Goal: Communication & Community: Participate in discussion

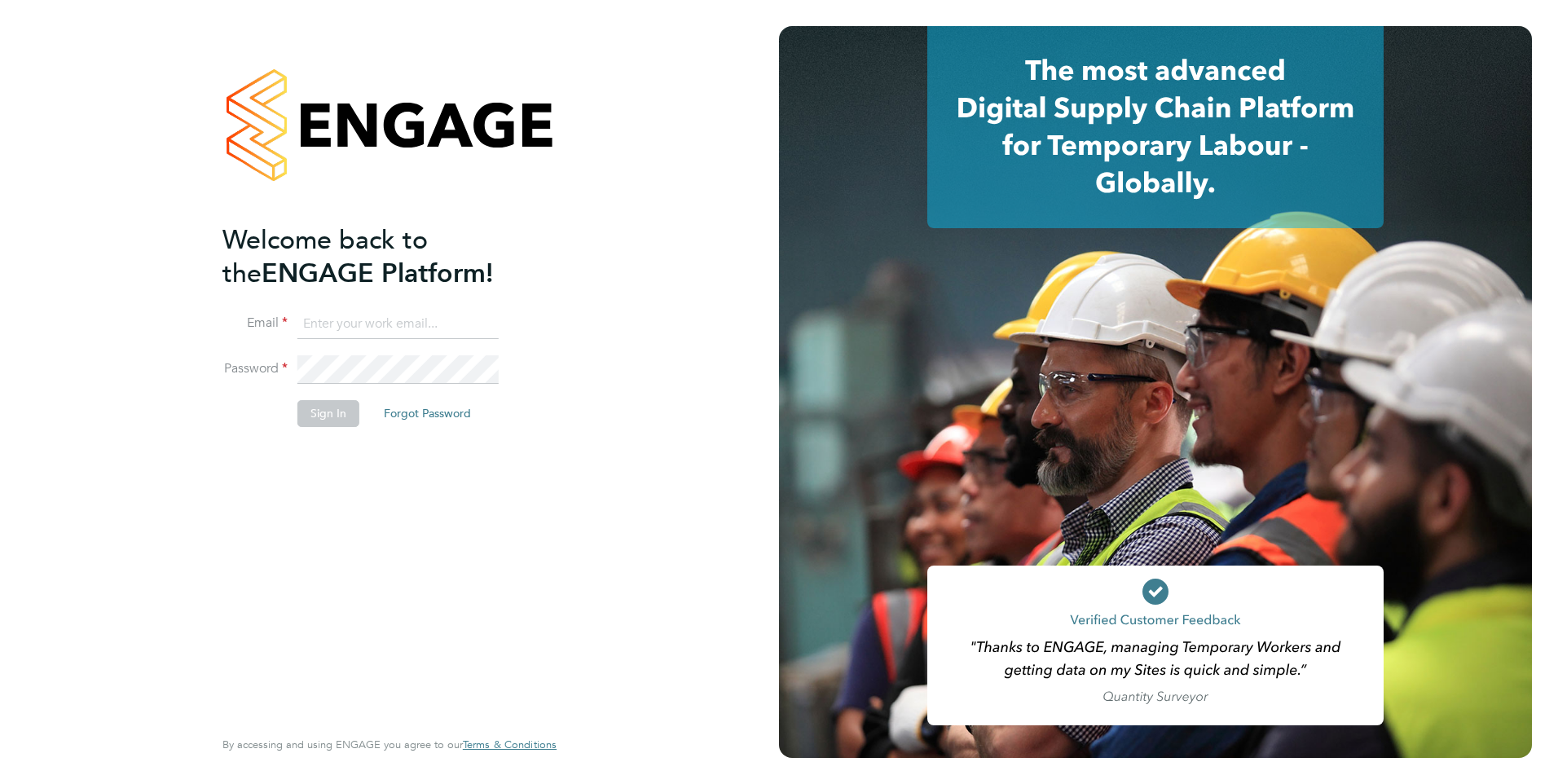
type input "shabnam.shaheen@ncclondon.ac.uk"
click at [329, 420] on button "Sign In" at bounding box center [328, 413] width 62 height 26
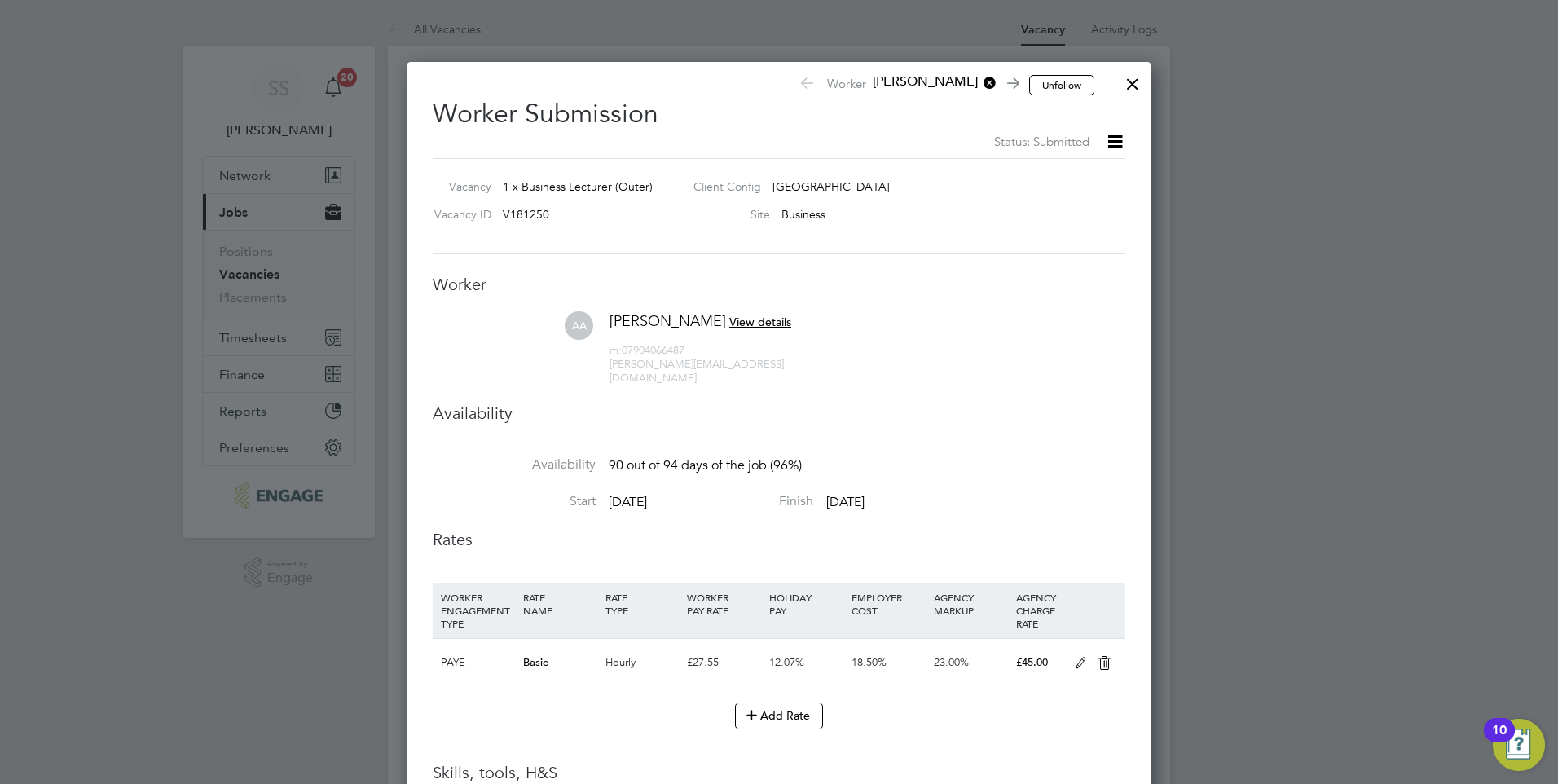
click at [751, 322] on span "View details" at bounding box center [761, 322] width 62 height 15
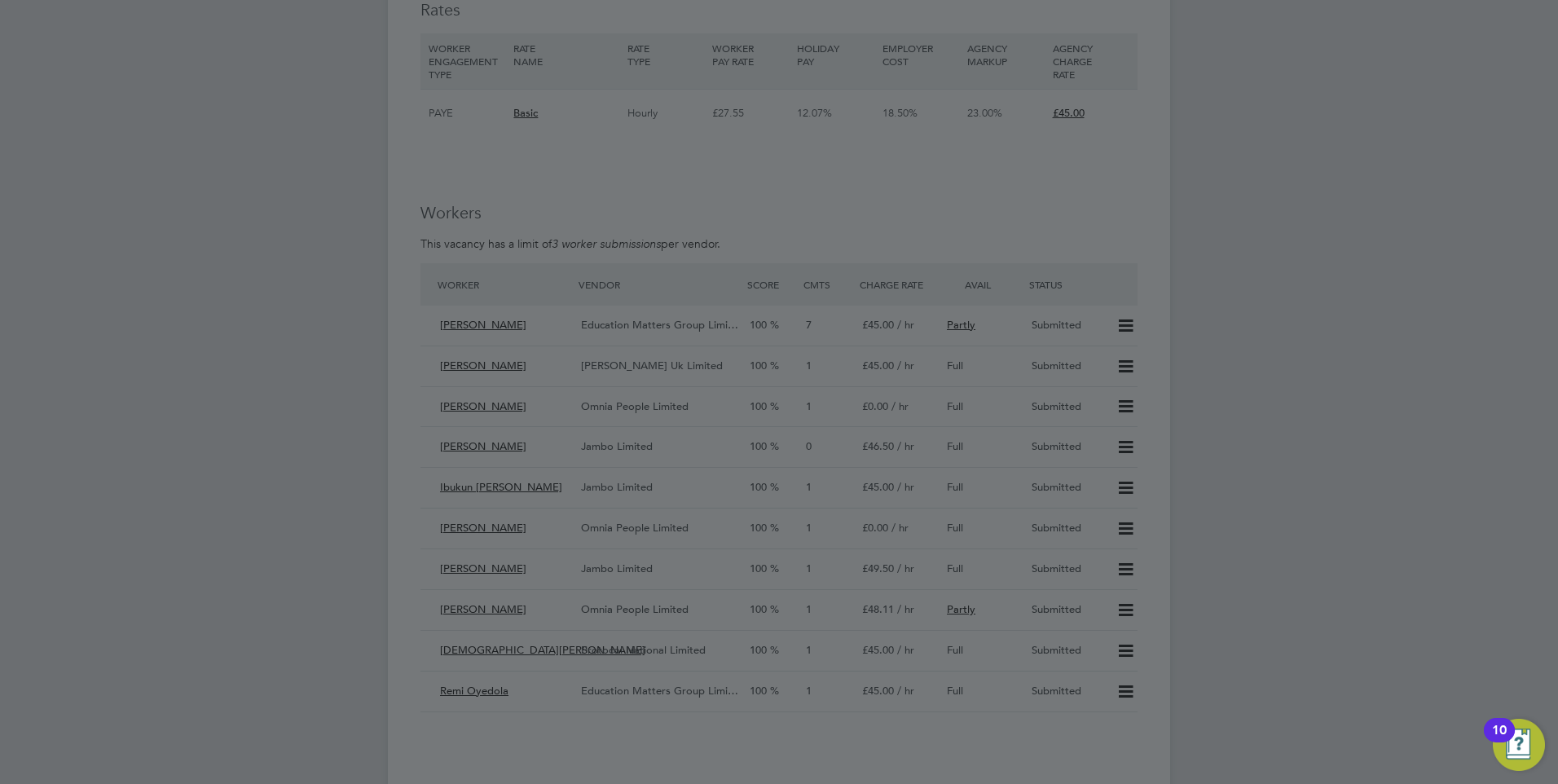
click at [1120, 324] on div at bounding box center [779, 392] width 1558 height 784
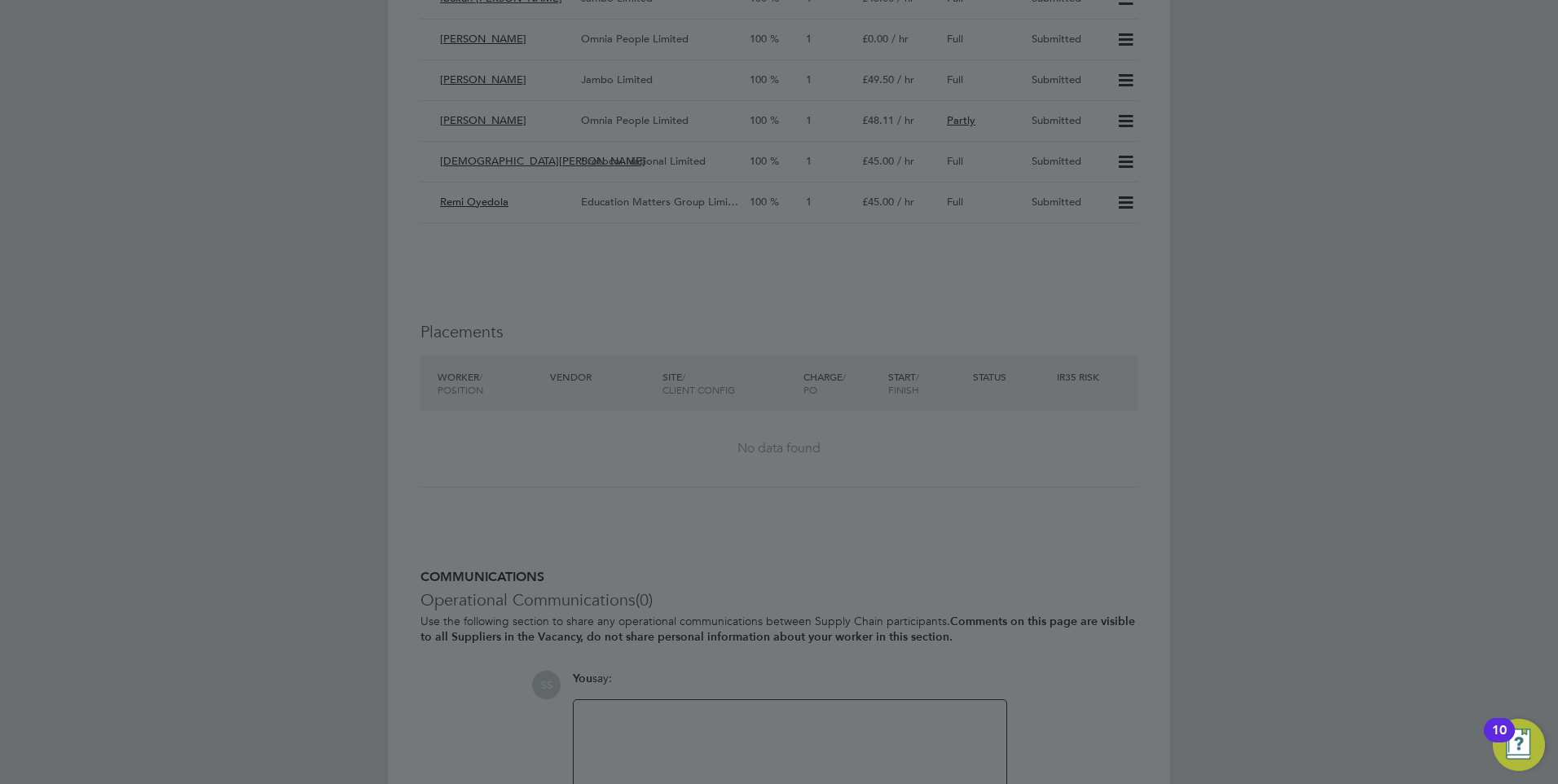
scroll to position [3222, 0]
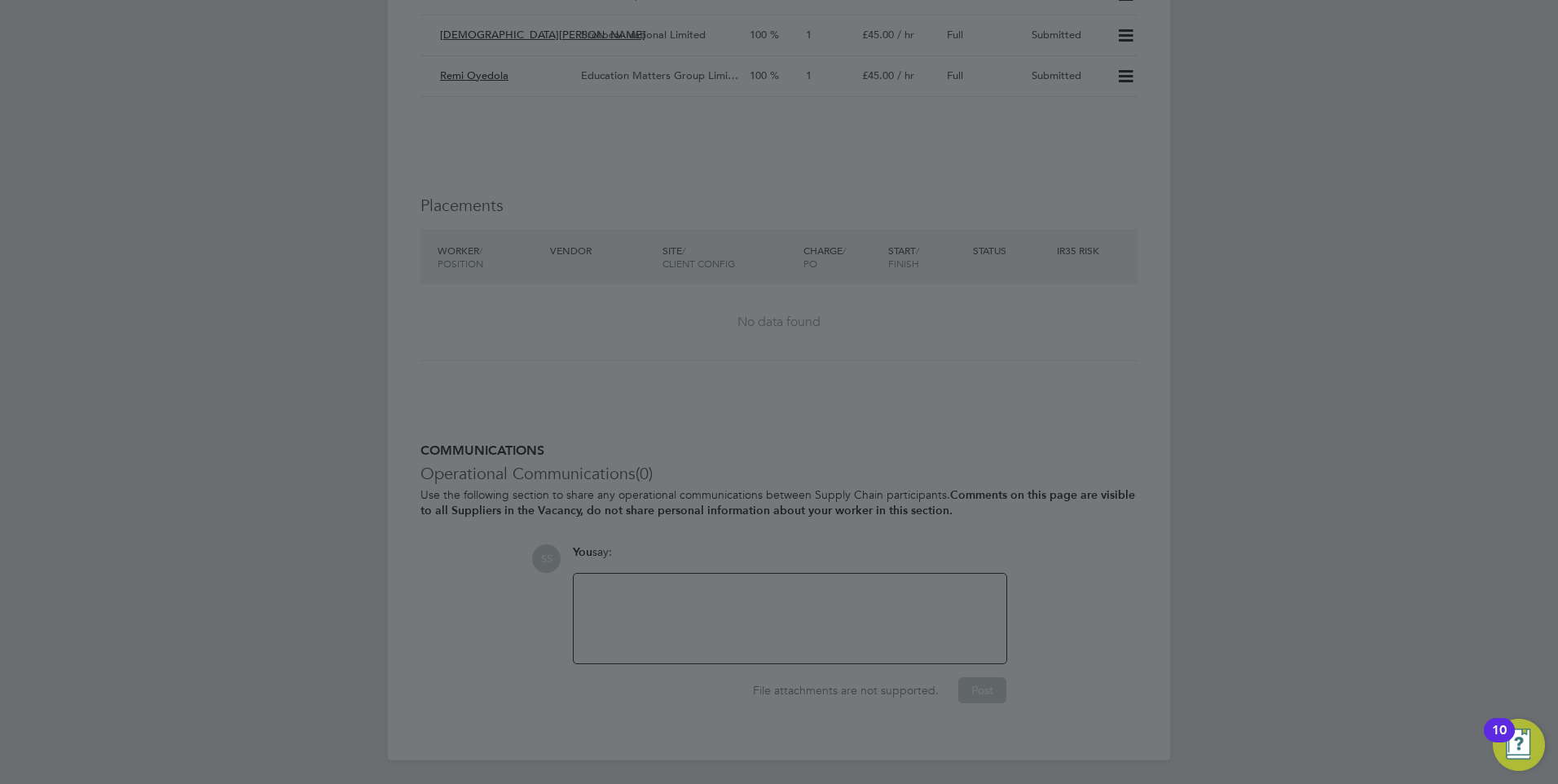
click at [659, 637] on div at bounding box center [779, 392] width 1558 height 784
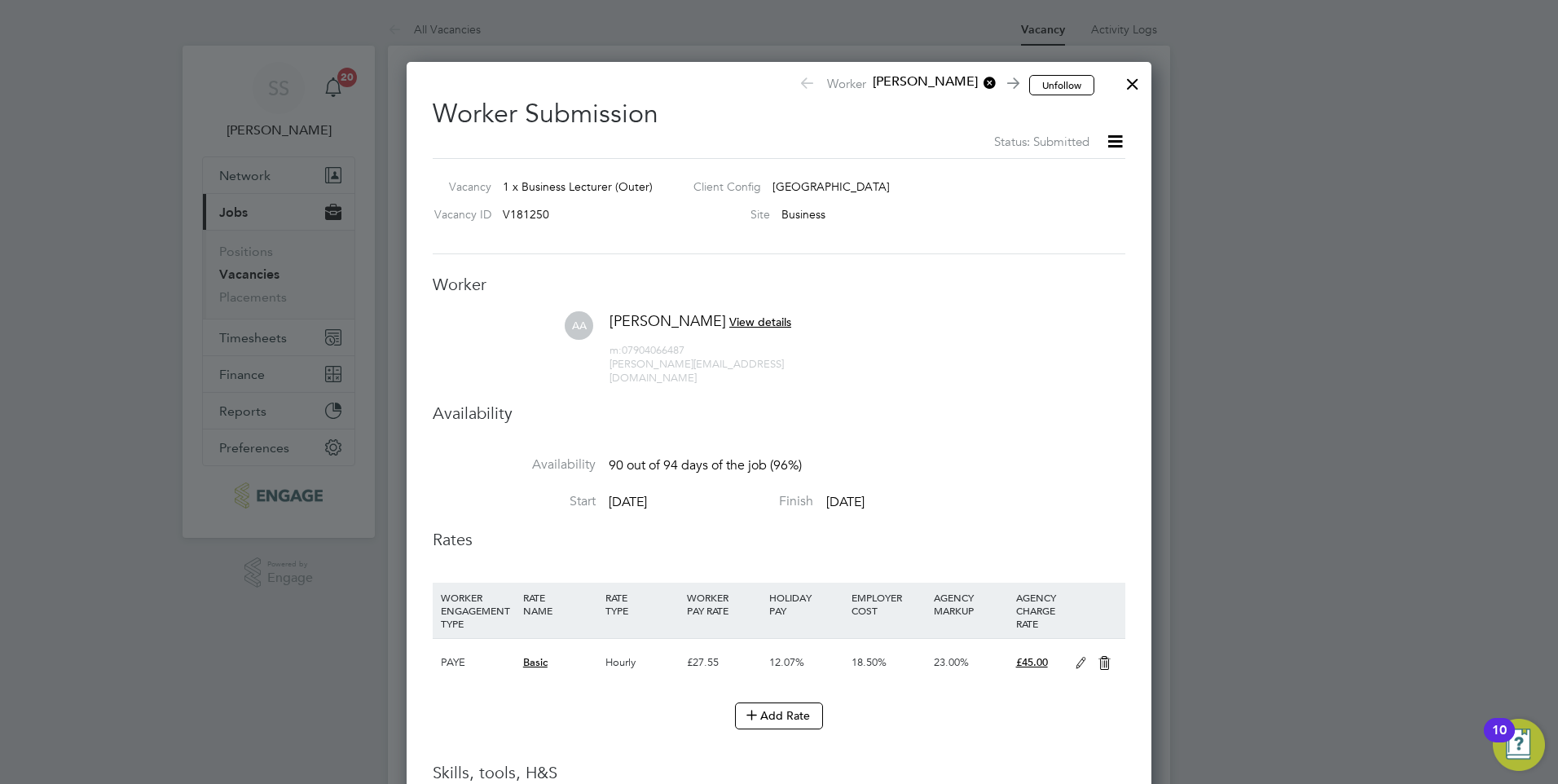
click at [1131, 80] on div at bounding box center [1132, 80] width 29 height 29
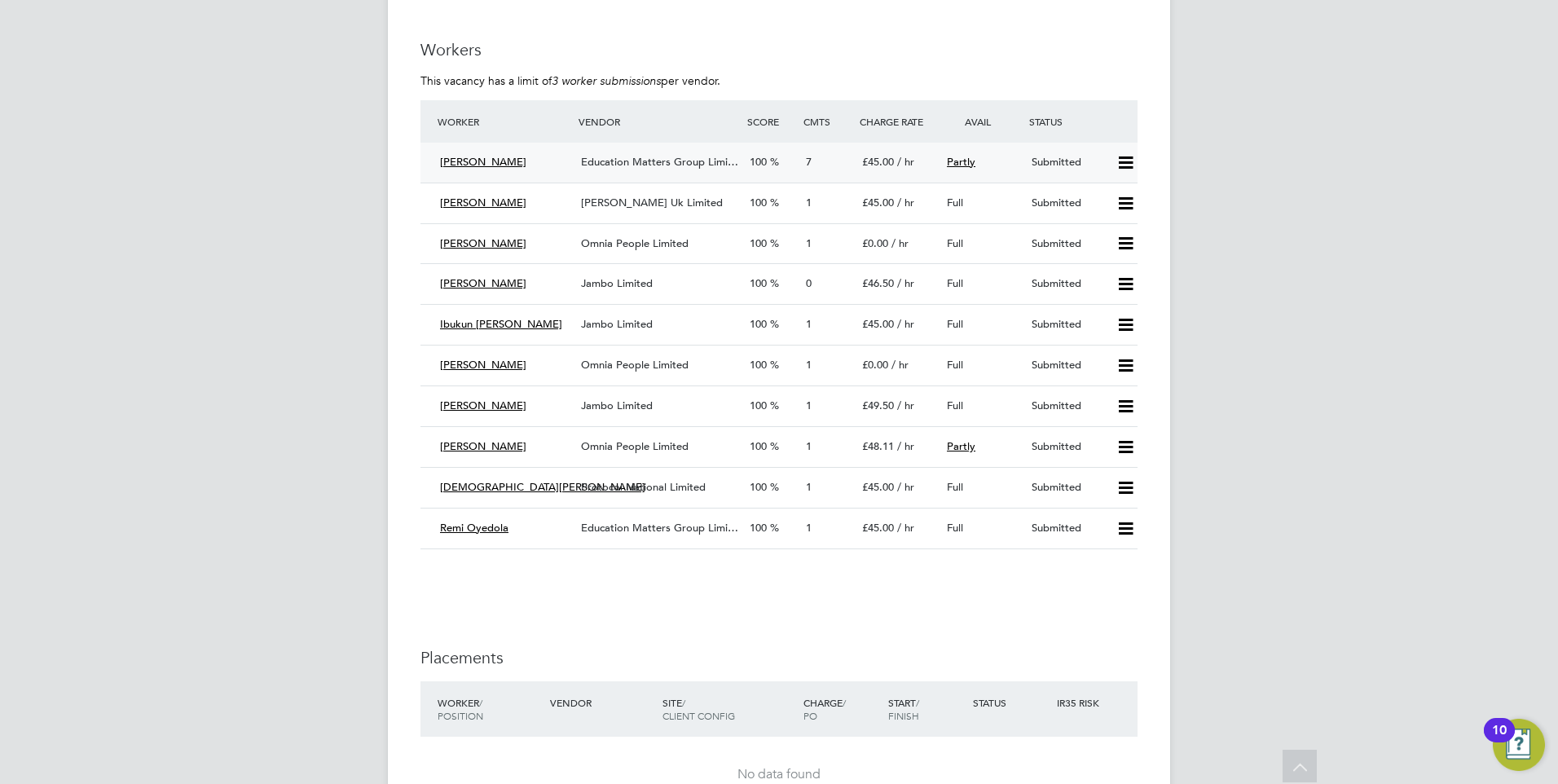
click at [1123, 167] on icon at bounding box center [1126, 163] width 20 height 13
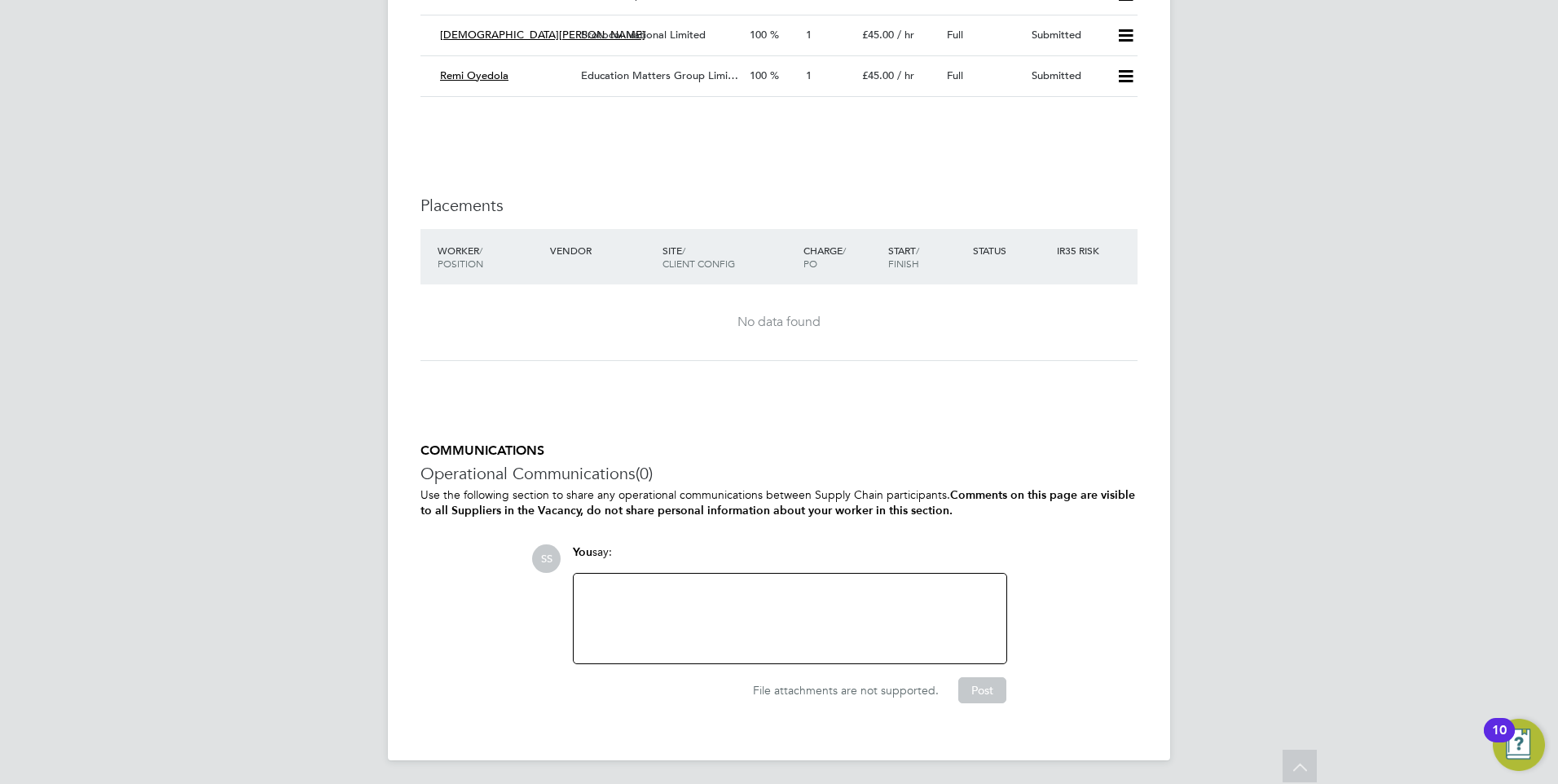
click at [658, 574] on div at bounding box center [790, 618] width 433 height 90
click at [649, 585] on div at bounding box center [789, 618] width 413 height 70
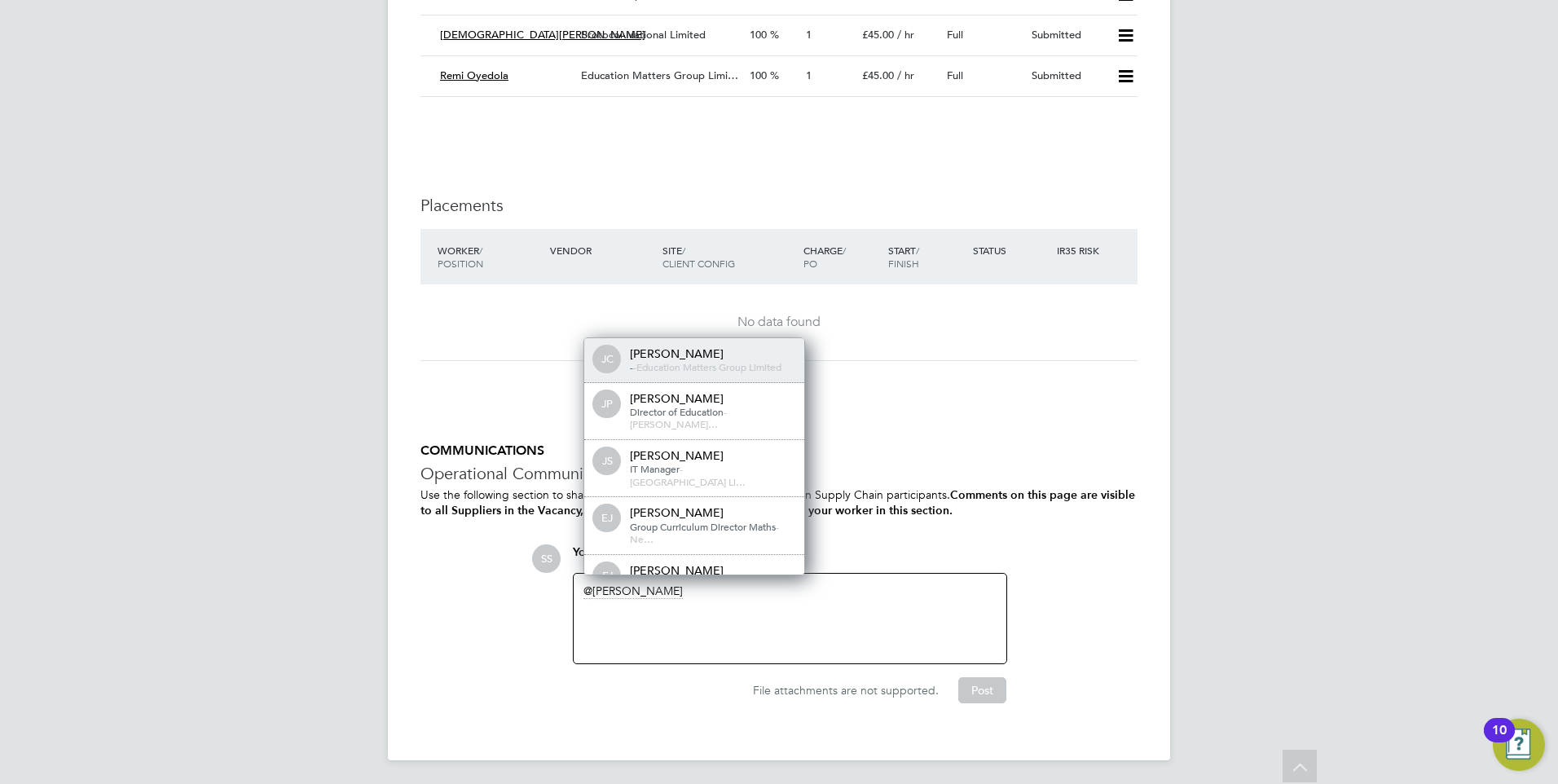
click at [699, 365] on span "Education Matters Group Limited" at bounding box center [709, 367] width 145 height 13
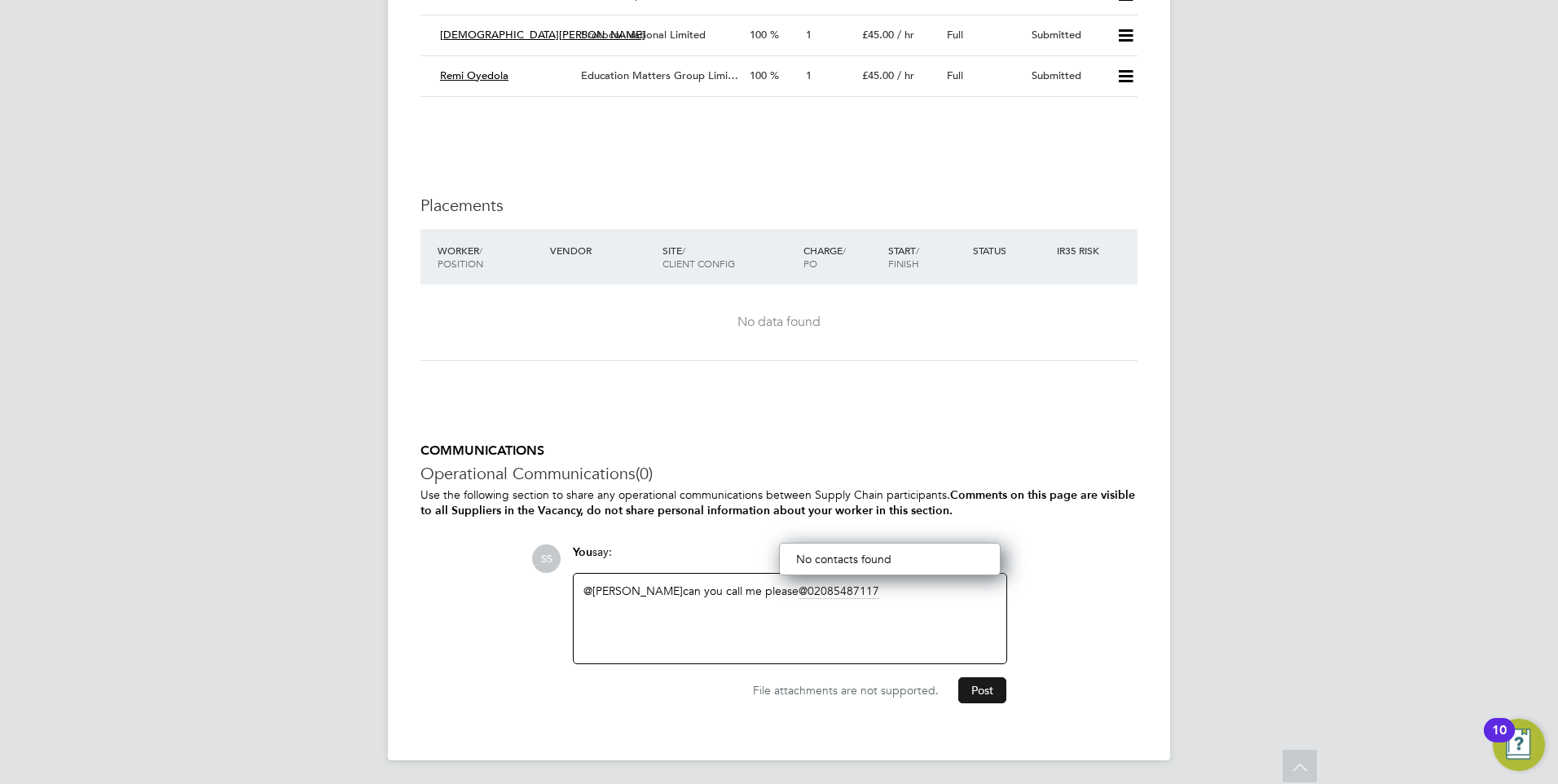
click at [979, 686] on button "Post" at bounding box center [982, 689] width 48 height 26
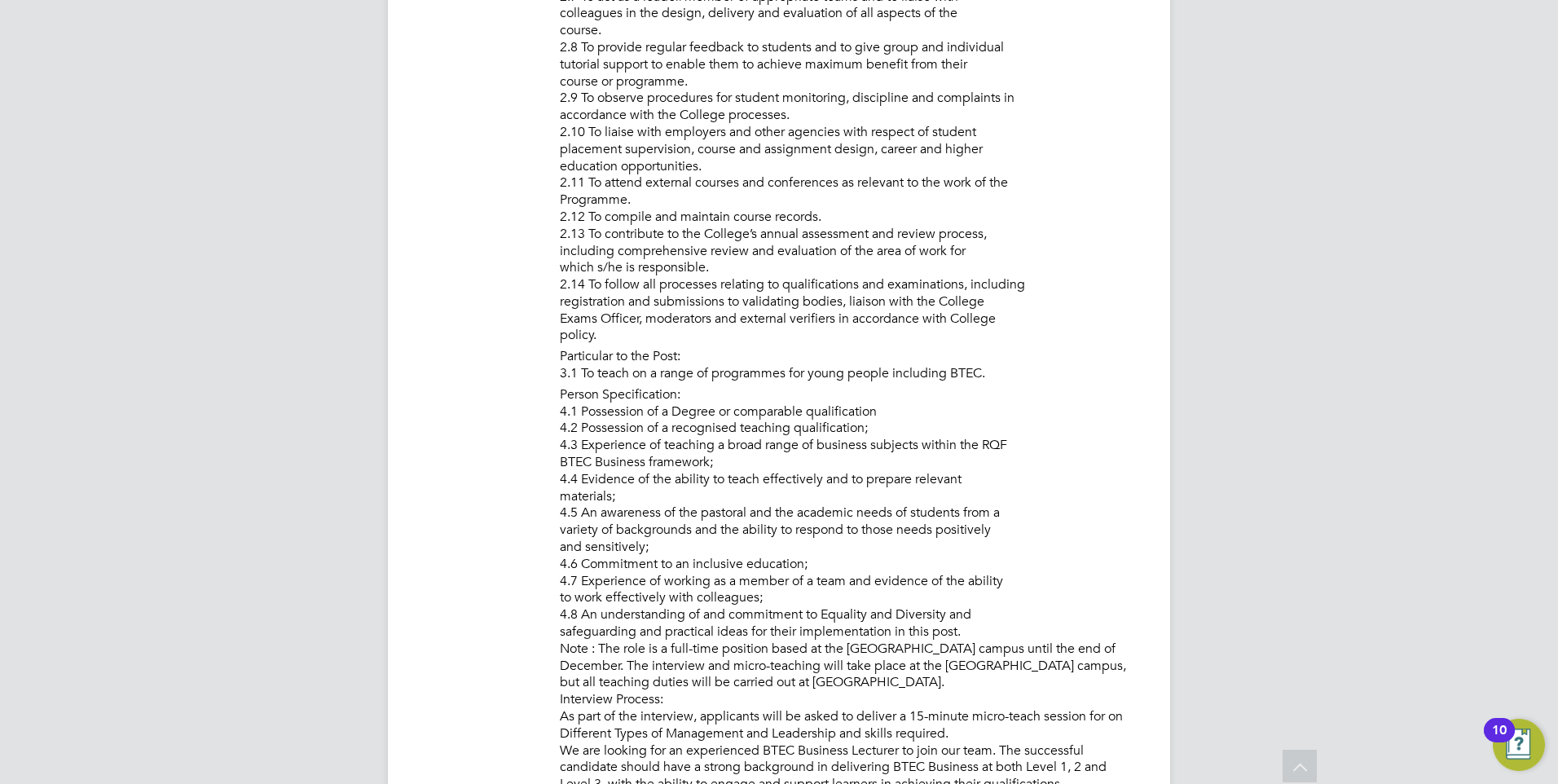
scroll to position [1303, 0]
